Goal: Task Accomplishment & Management: Use online tool/utility

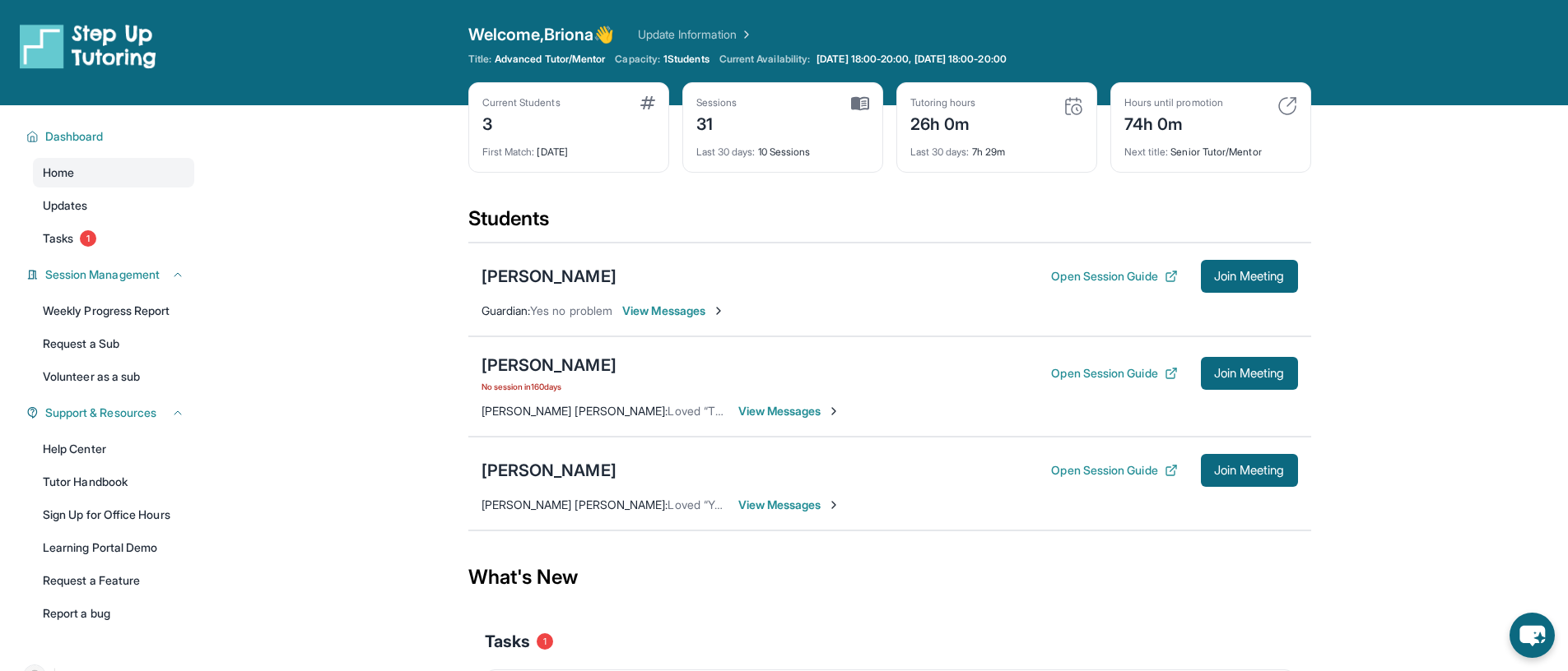
click at [680, 322] on div "[PERSON_NAME] Open Session Guide Join Meeting Guardian : Yes no problem View Me…" at bounding box center [889, 289] width 843 height 94
click at [682, 317] on span "View Messages" at bounding box center [674, 310] width 103 height 16
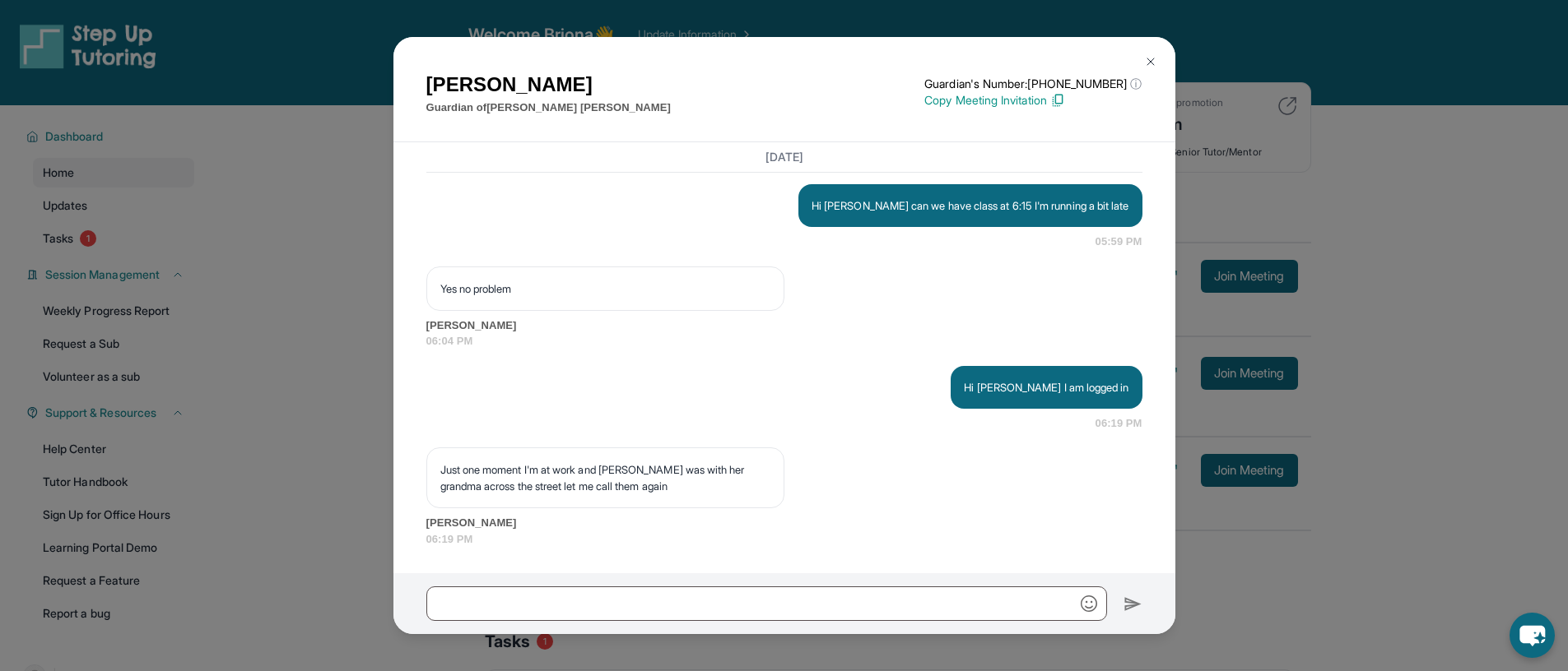
scroll to position [27178, 0]
click at [1154, 58] on img at bounding box center [1151, 62] width 13 height 13
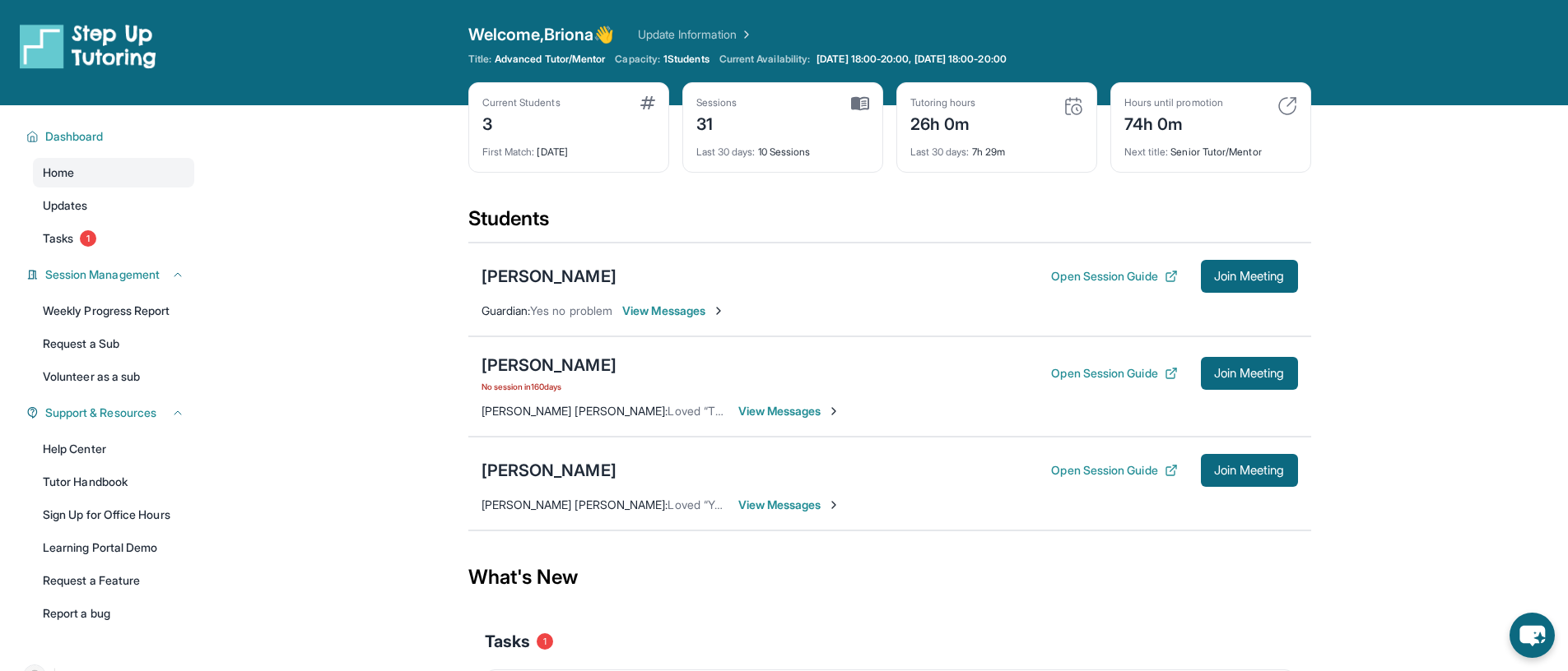
click at [481, 310] on span "Guardian :" at bounding box center [506, 310] width 50 height 14
click at [509, 280] on div "[PERSON_NAME]" at bounding box center [548, 277] width 135 height 23
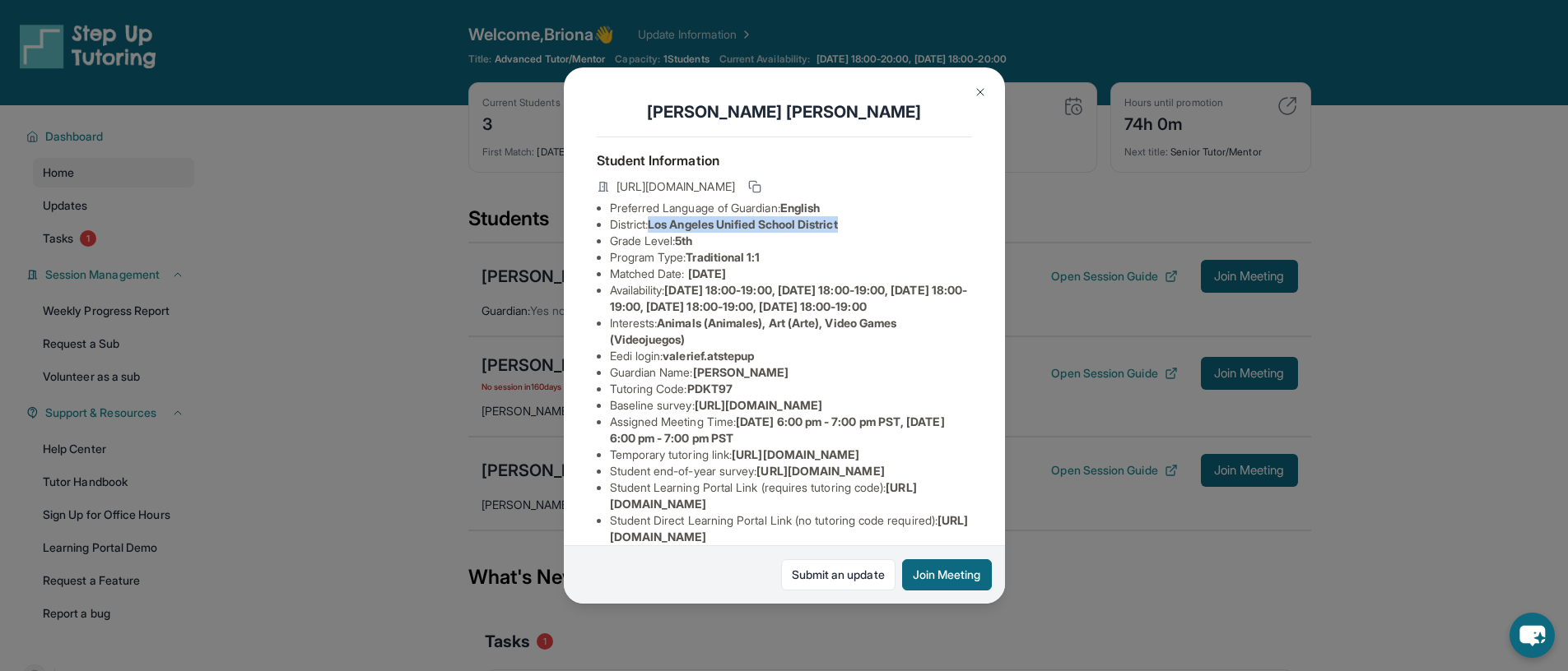
drag, startPoint x: 652, startPoint y: 238, endPoint x: 865, endPoint y: 238, distance: 213.0
click at [865, 233] on li "District: Los Angeles Unified School District" at bounding box center [791, 224] width 362 height 16
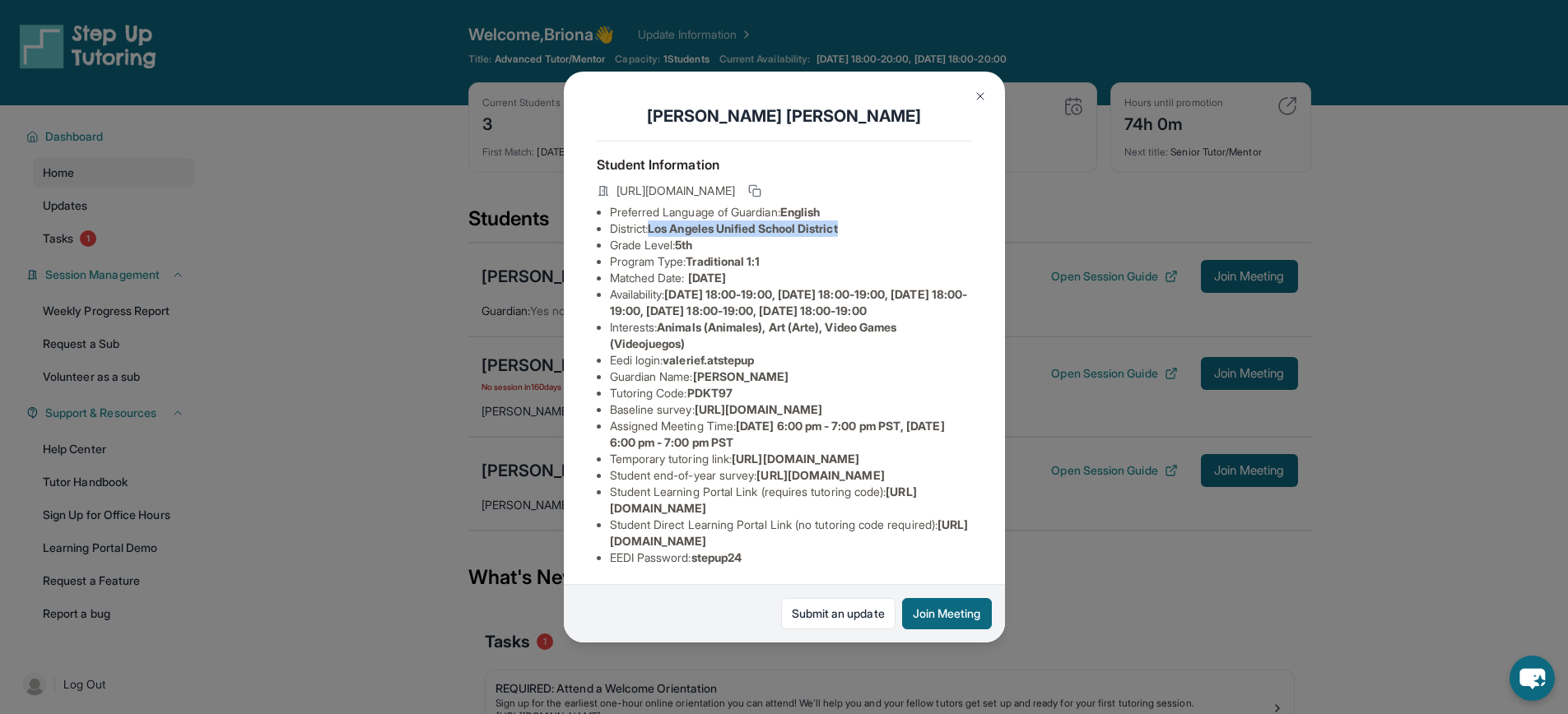
click at [982, 90] on img at bounding box center [981, 96] width 13 height 13
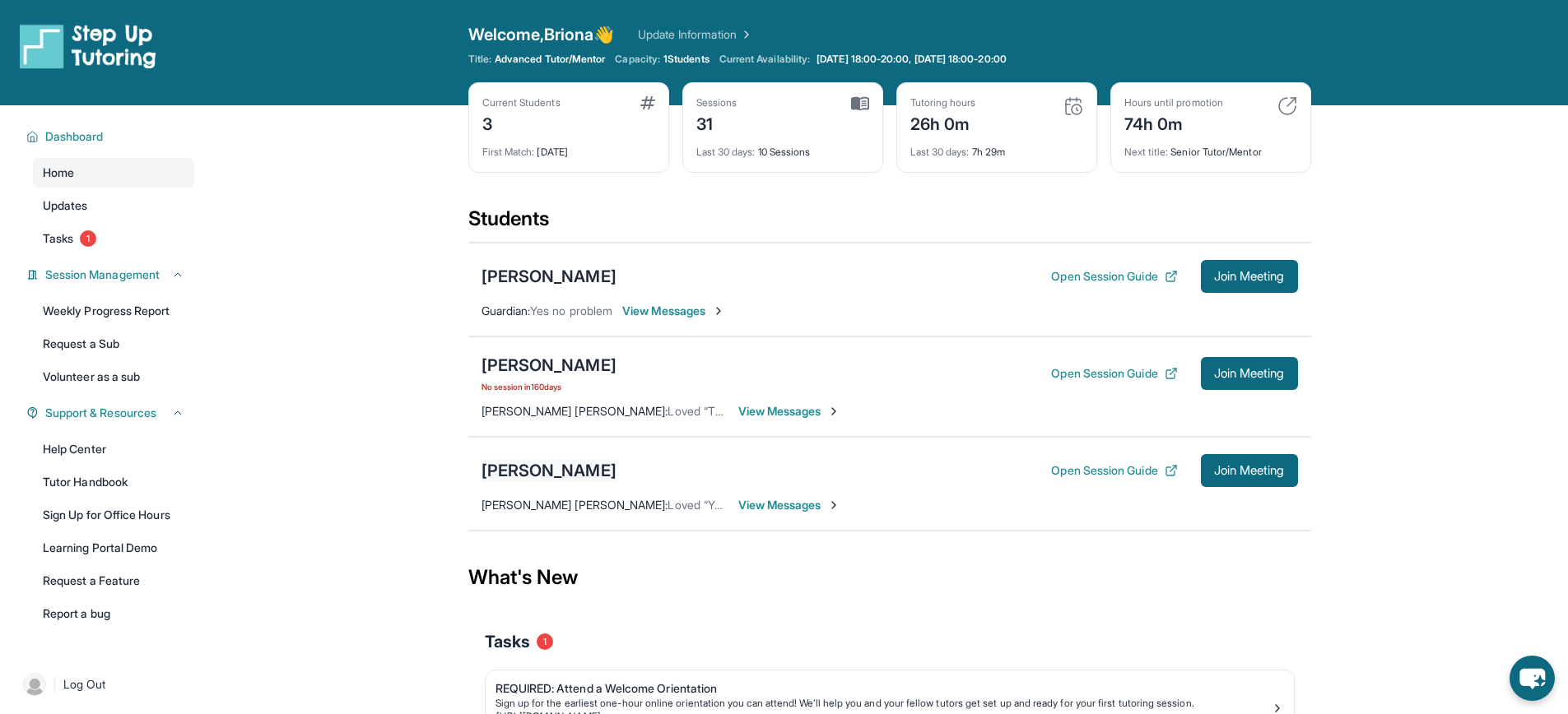
click at [519, 469] on div "[PERSON_NAME]" at bounding box center [548, 471] width 135 height 23
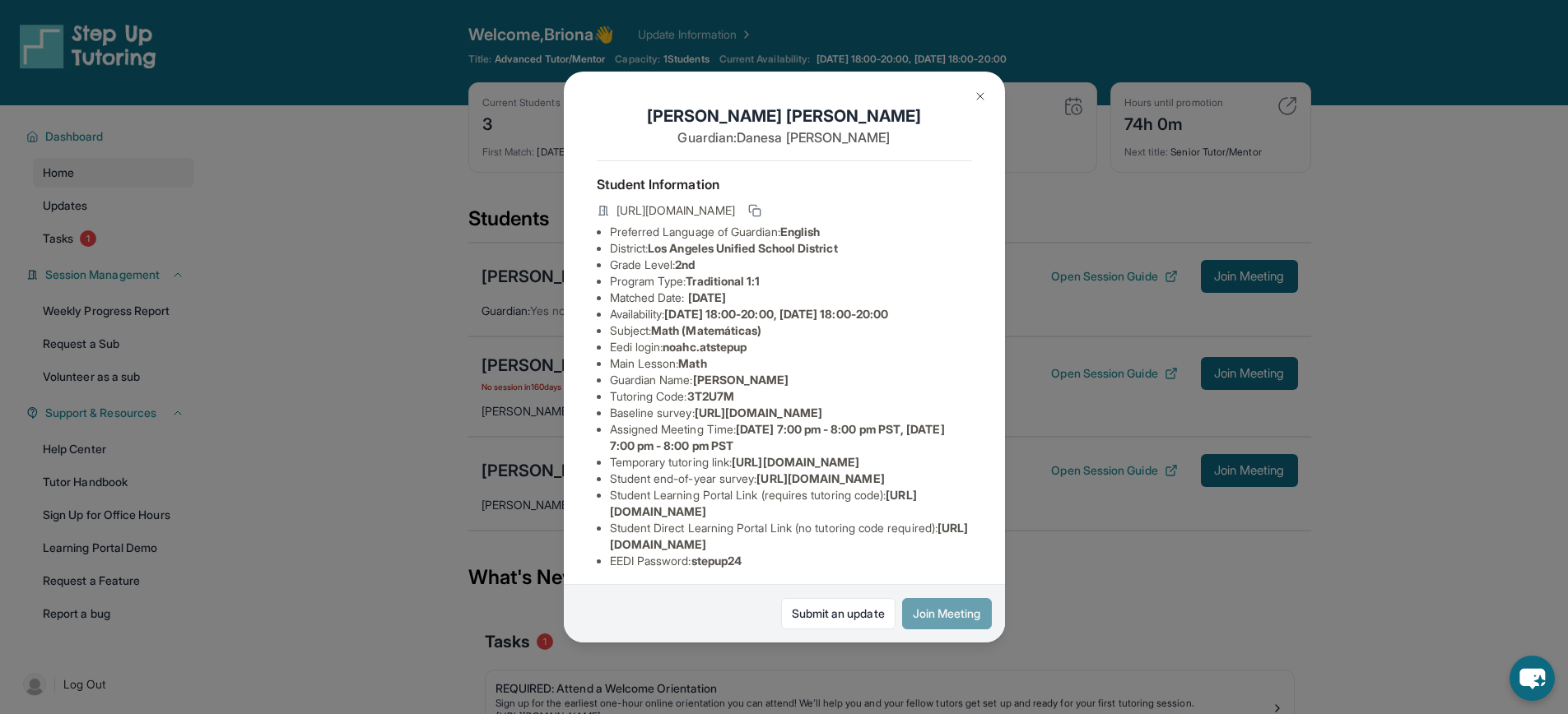
click at [916, 604] on button "Join Meeting" at bounding box center [947, 614] width 90 height 32
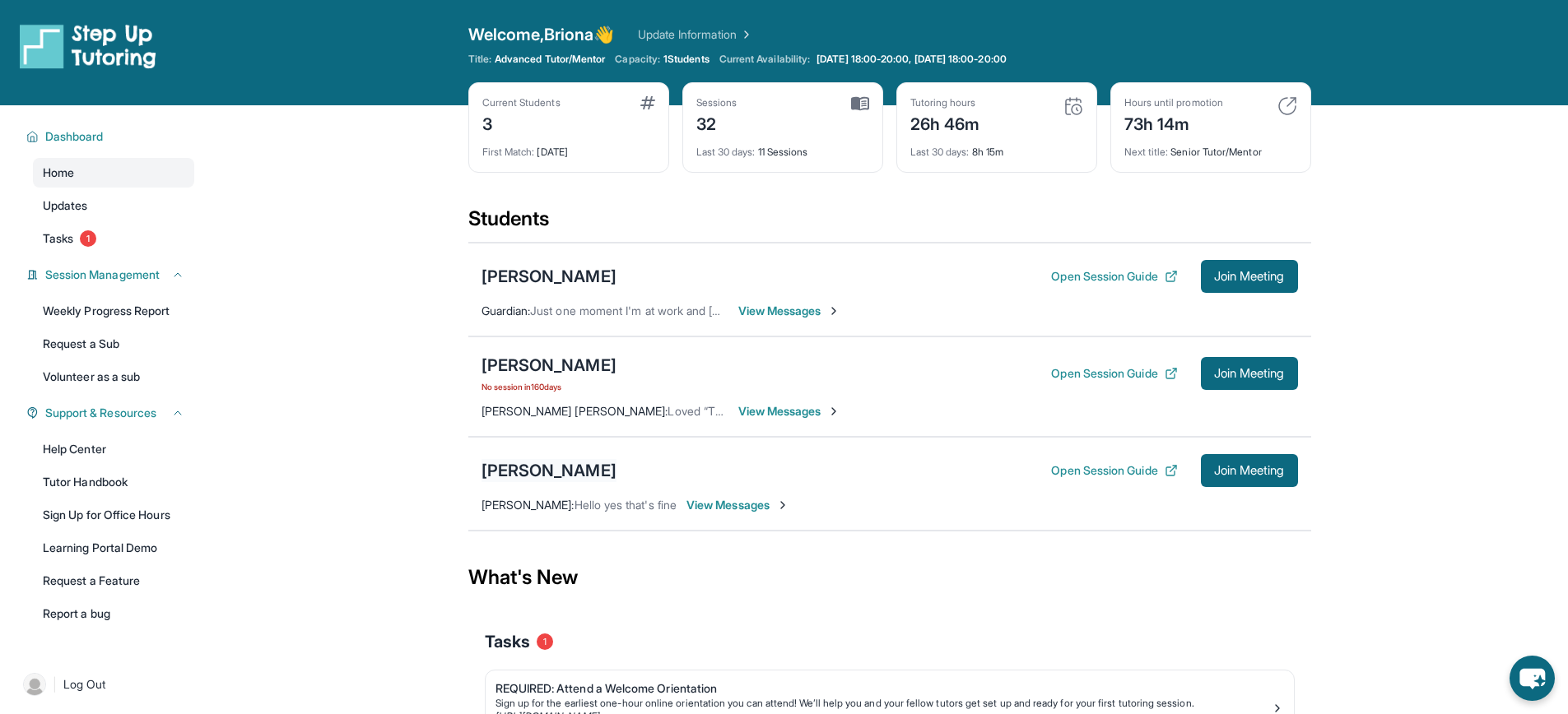
click at [559, 465] on div "[PERSON_NAME]" at bounding box center [548, 471] width 135 height 23
